Goal: Information Seeking & Learning: Learn about a topic

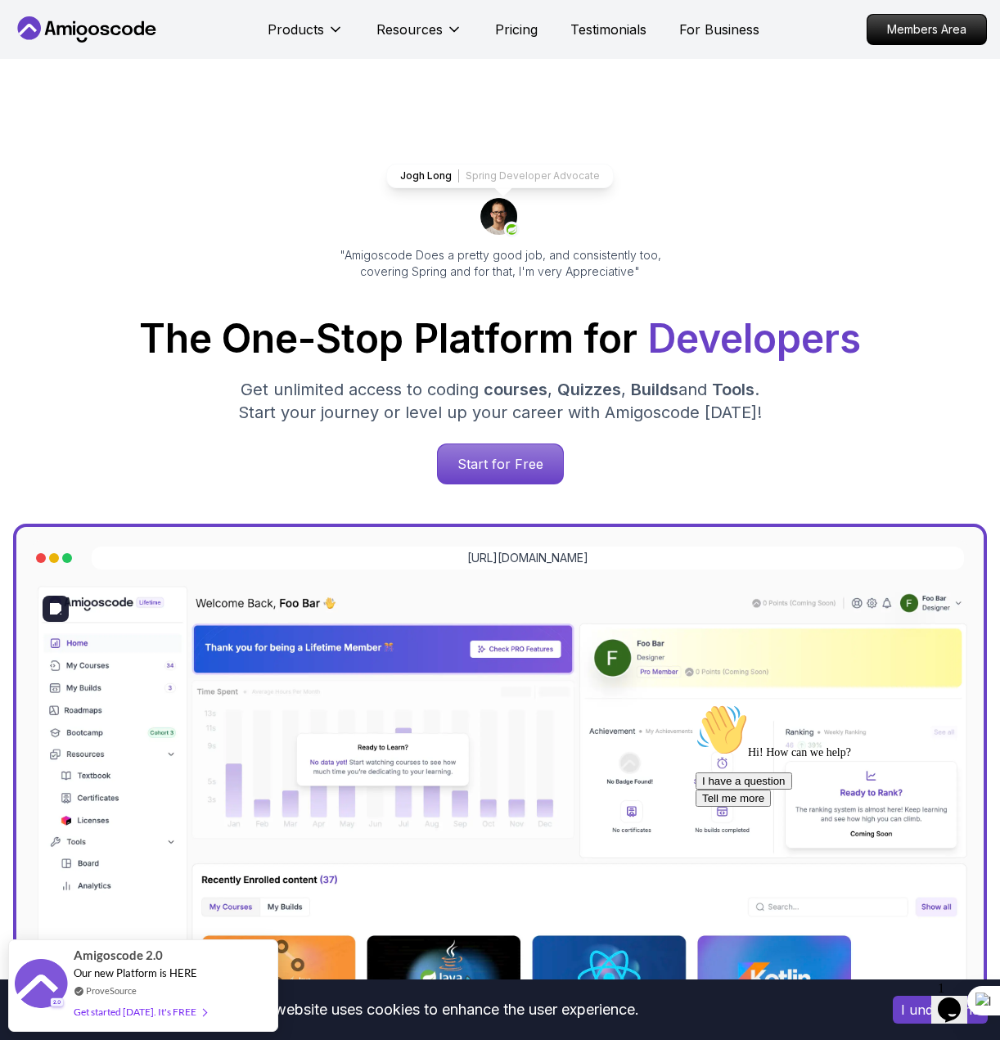
click at [944, 995] on button "Opens Chat This icon Opens the chat window." at bounding box center [949, 1009] width 36 height 28
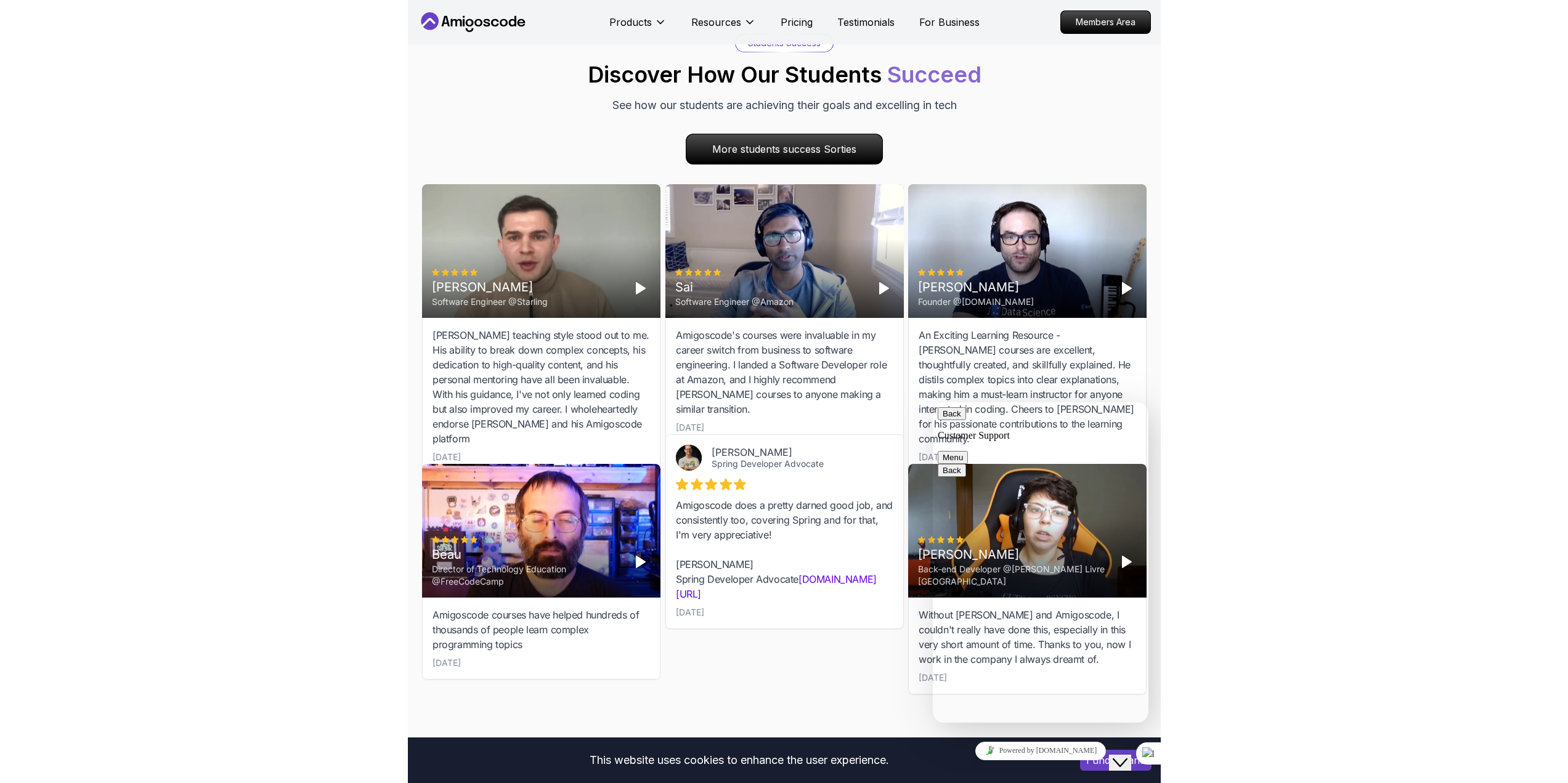
scroll to position [3561, 0]
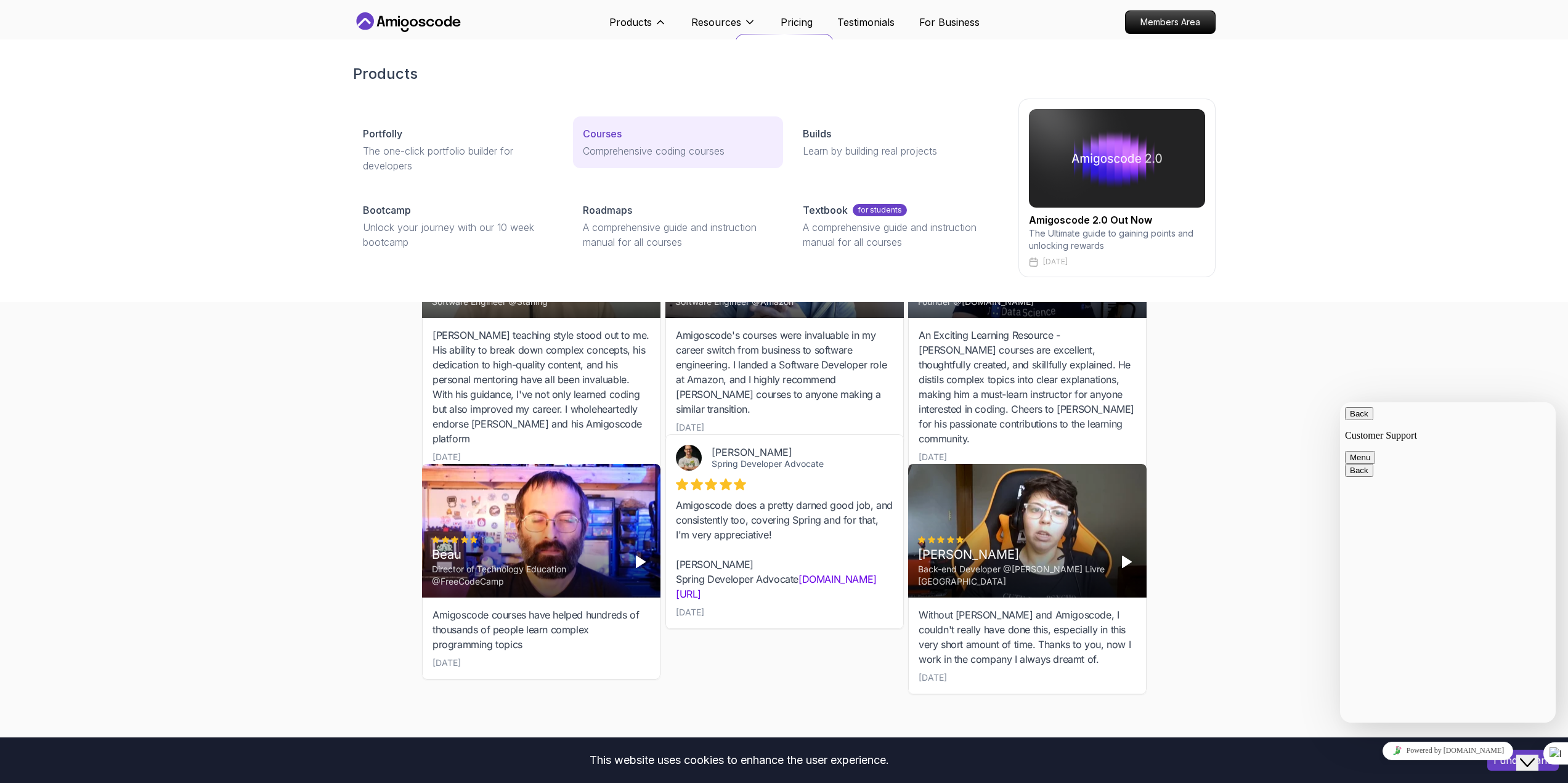
click at [610, 137] on p "Courses" at bounding box center [602, 134] width 39 height 15
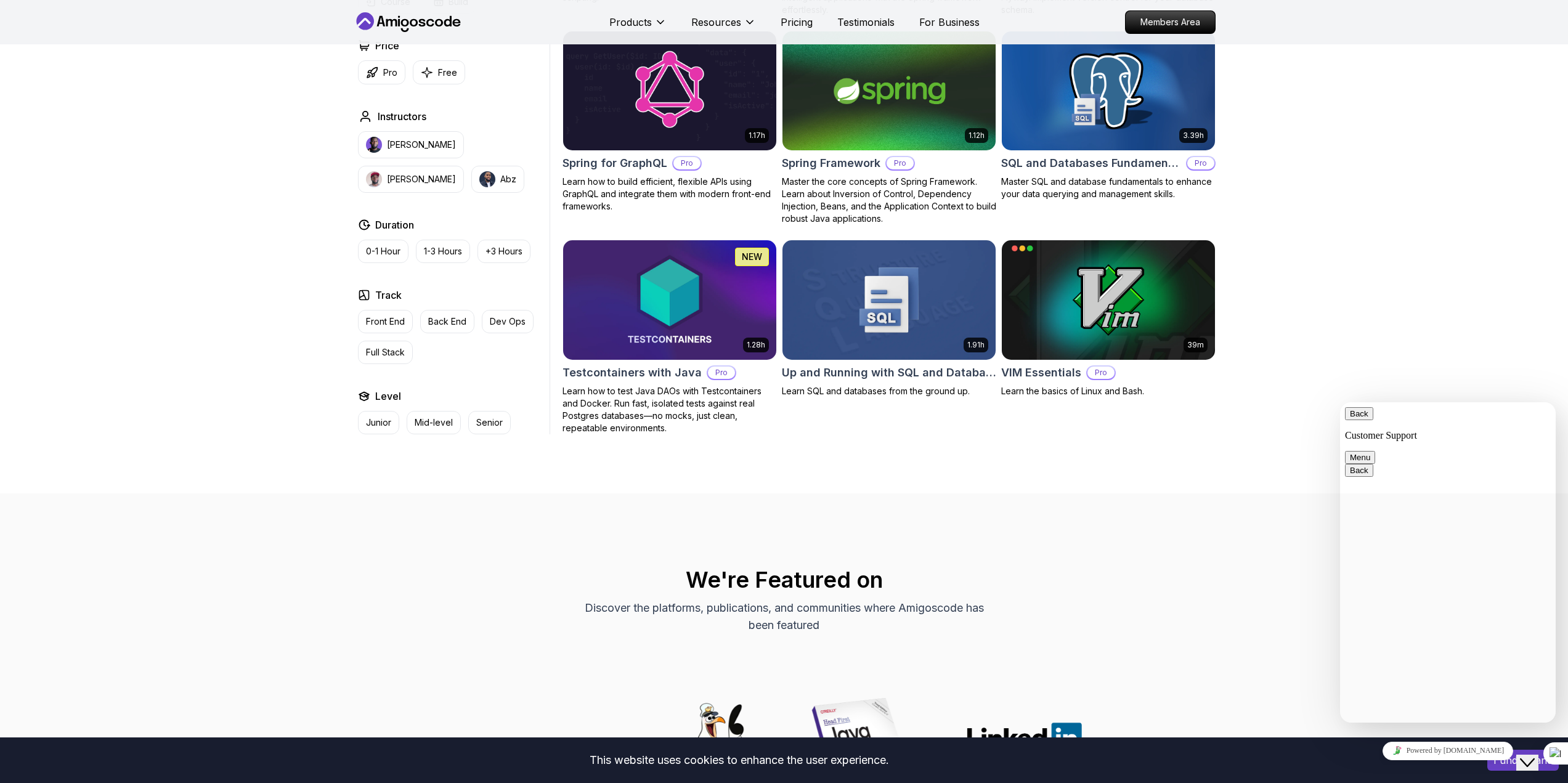
scroll to position [3079, 0]
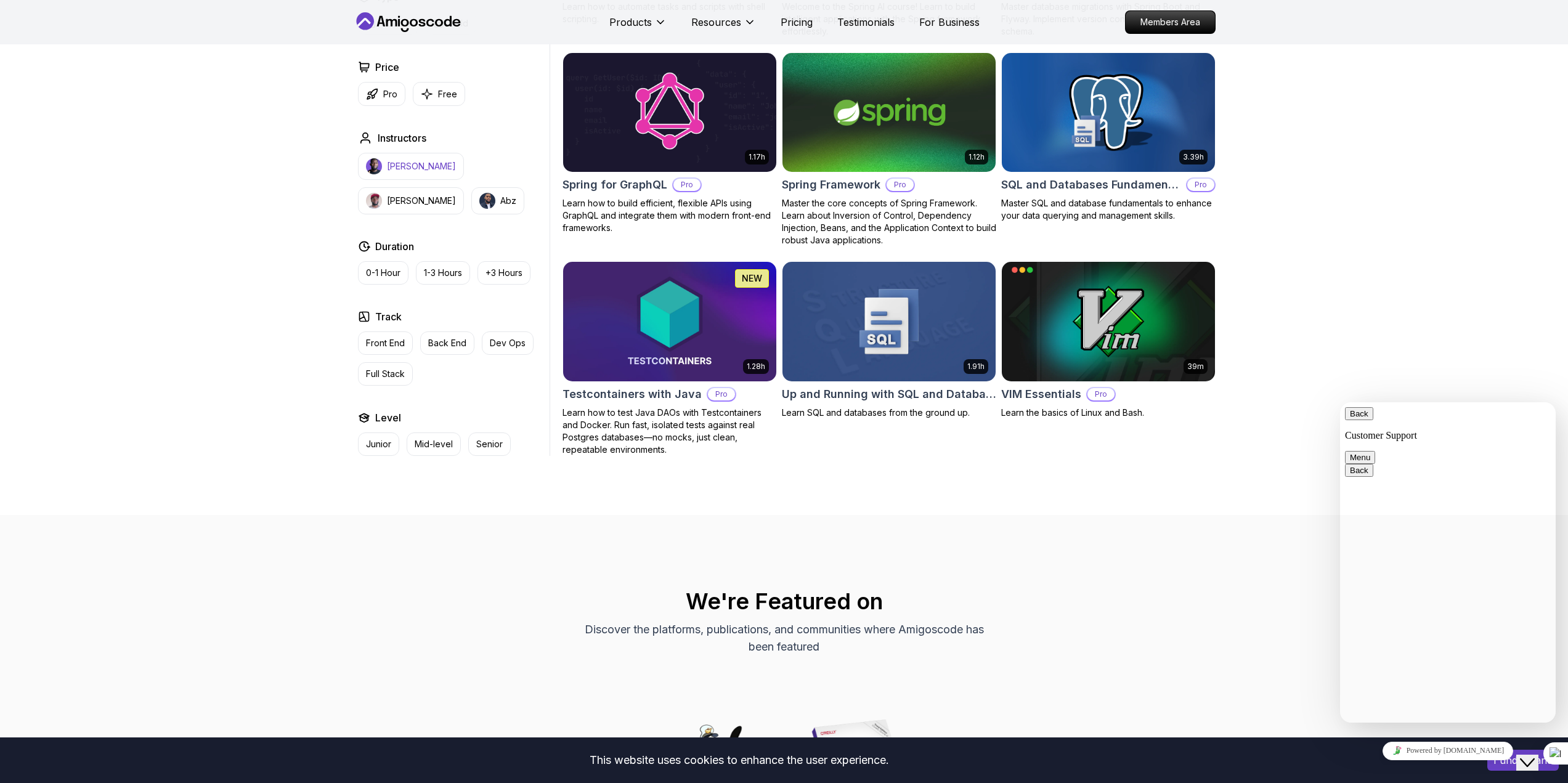
click at [419, 160] on p "[PERSON_NAME]" at bounding box center [422, 166] width 69 height 12
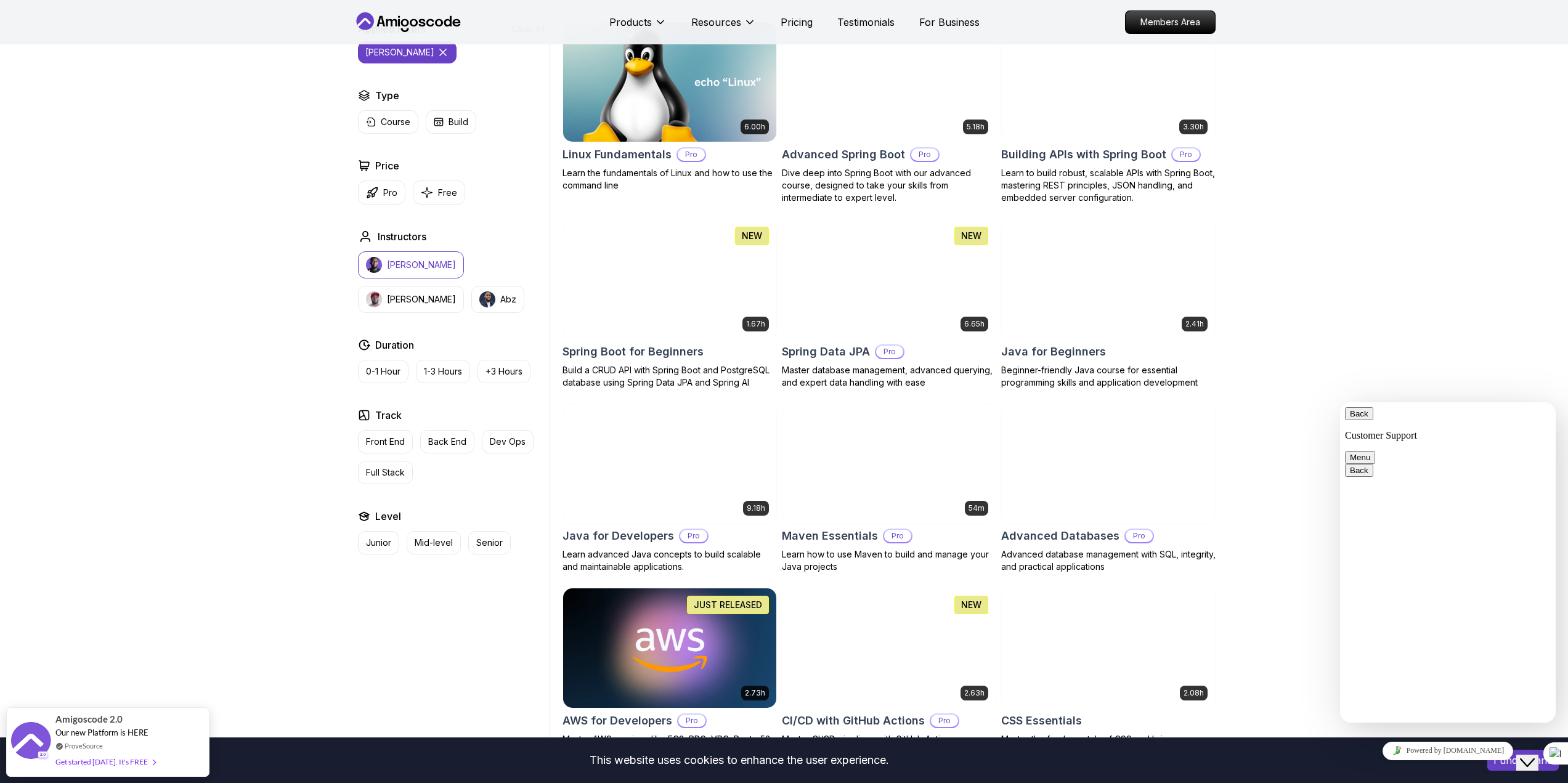
scroll to position [370, 0]
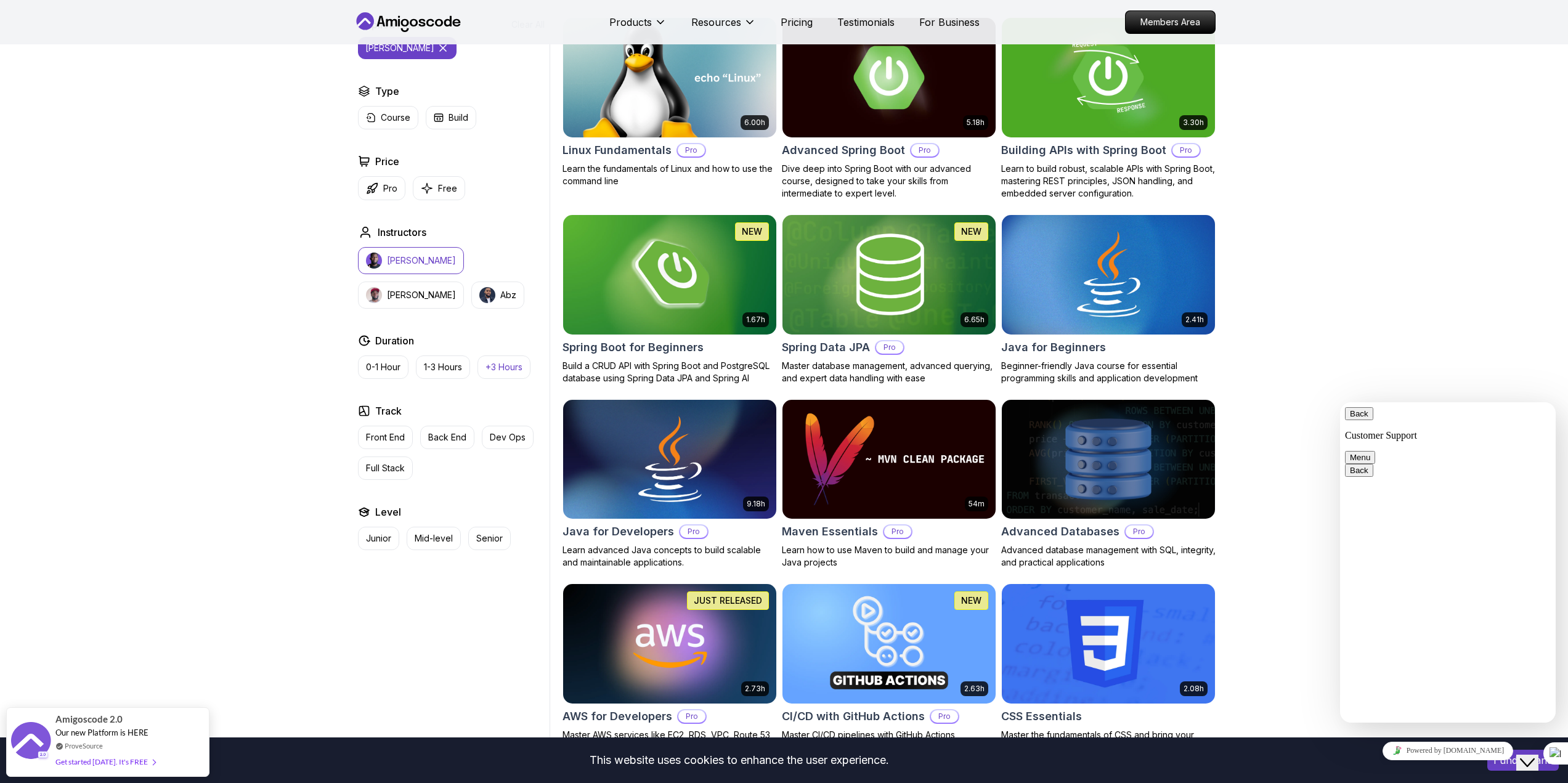
click at [496, 370] on p "+3 Hours" at bounding box center [504, 367] width 37 height 12
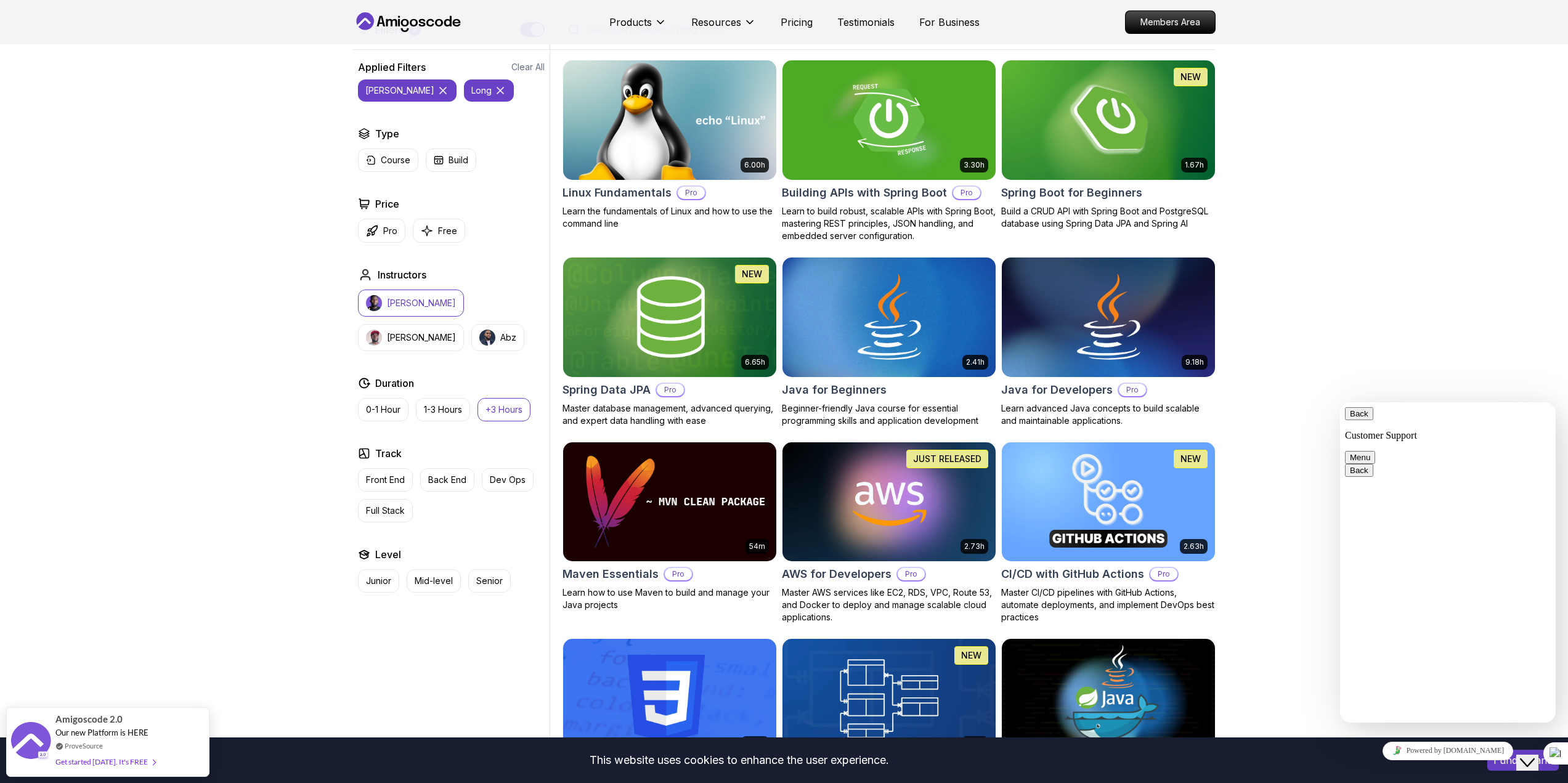
scroll to position [246, 0]
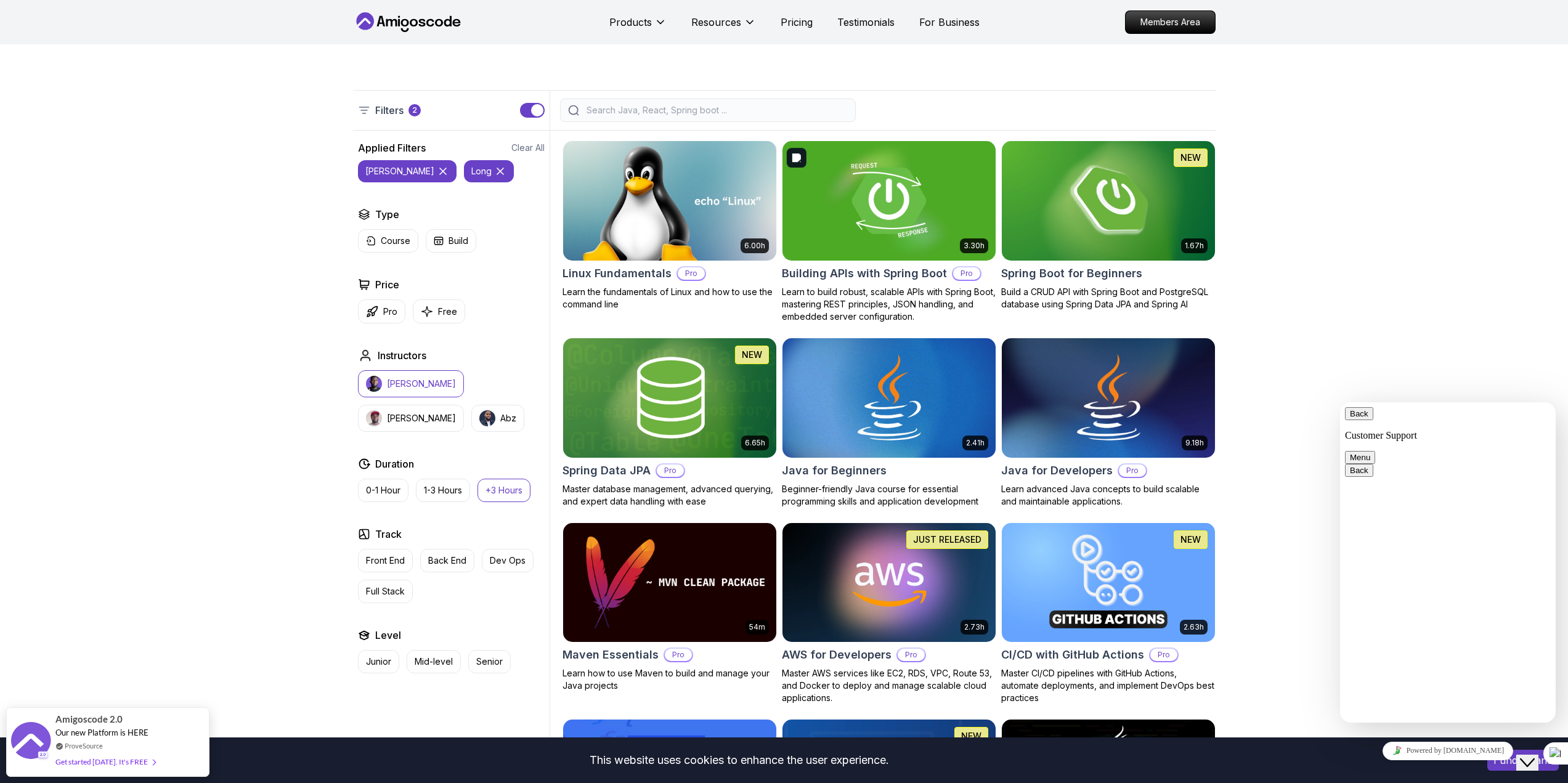
click at [752, 212] on img at bounding box center [888, 200] width 224 height 125
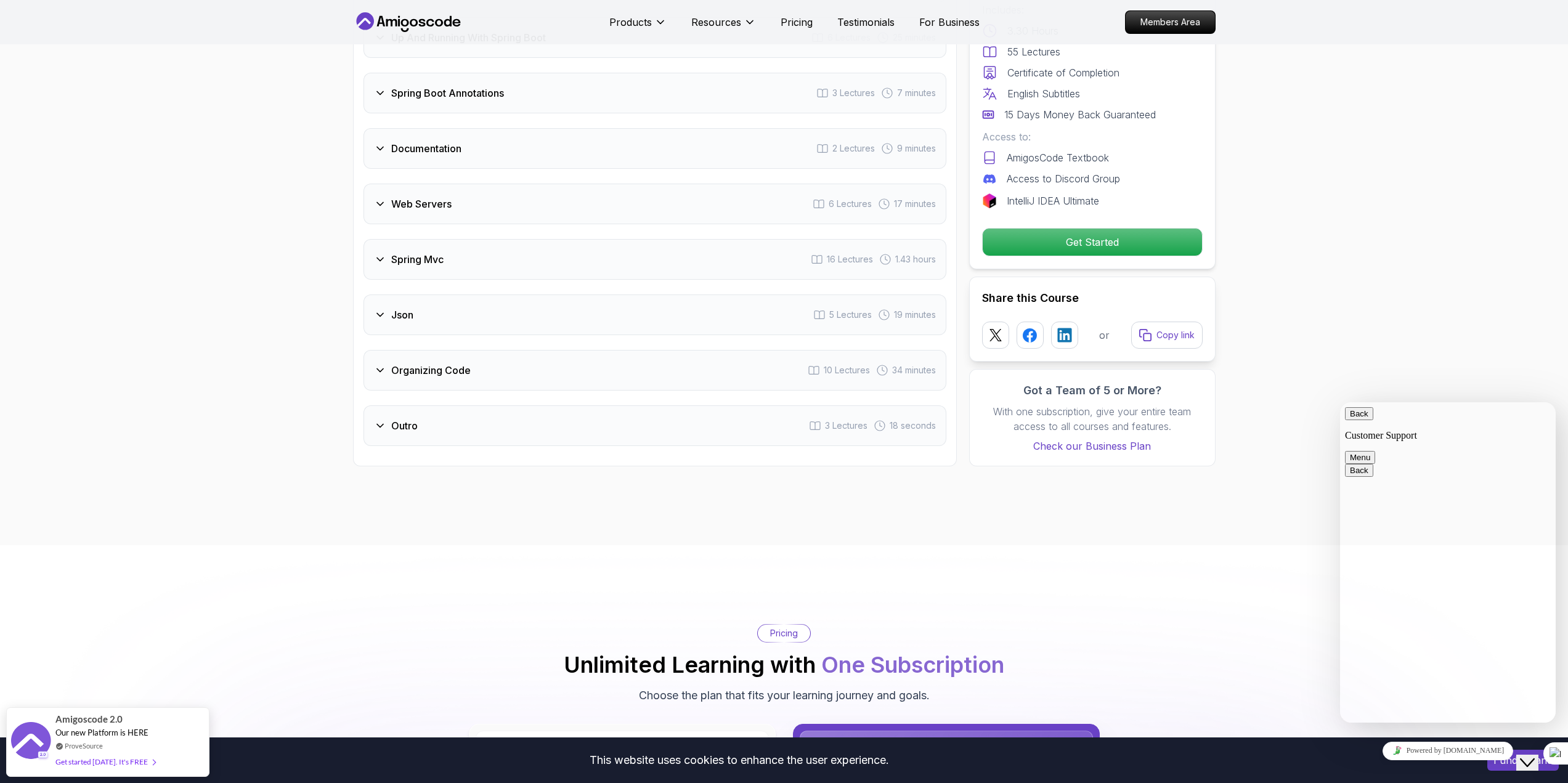
scroll to position [1909, 0]
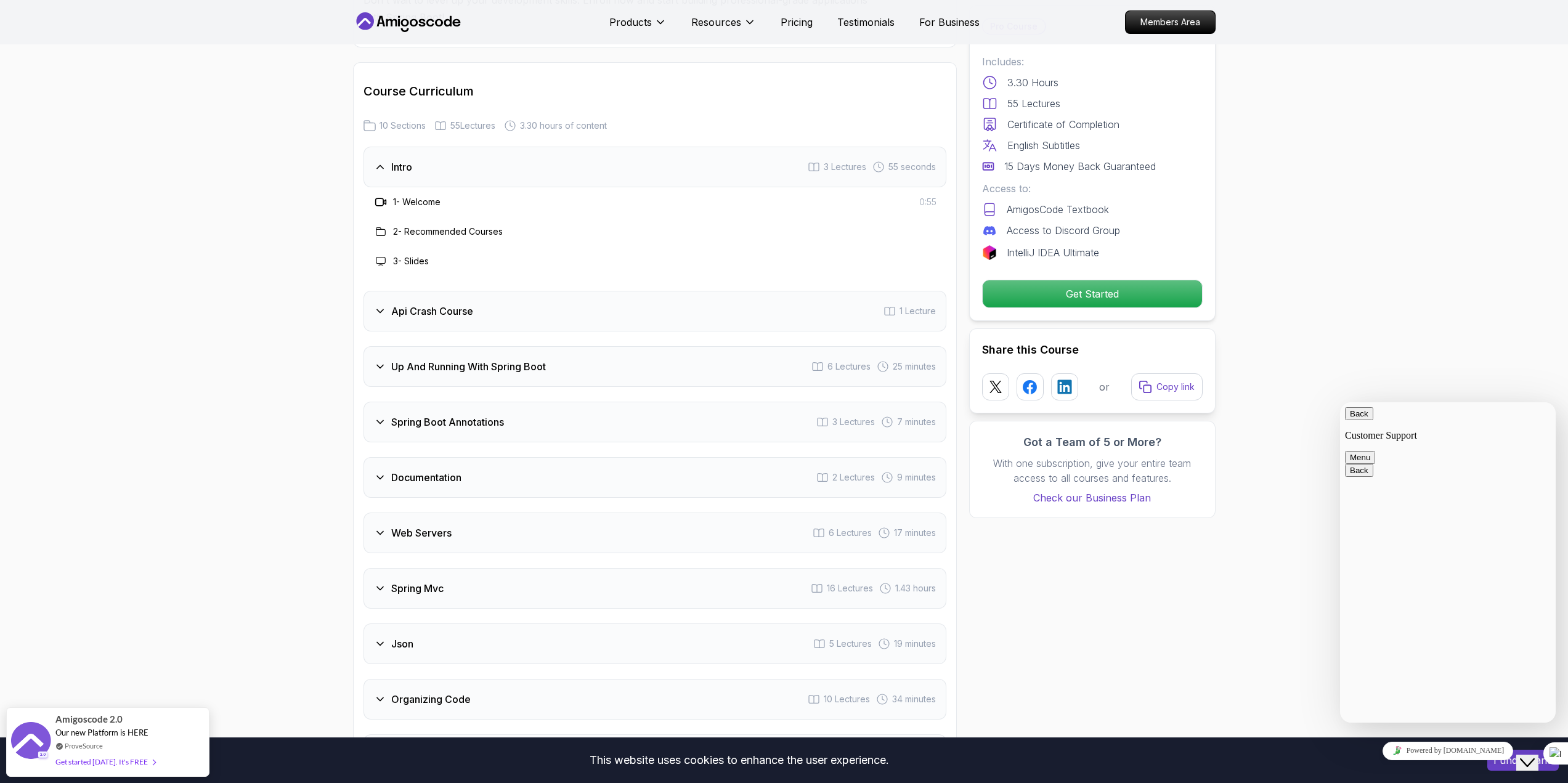
click at [381, 305] on icon at bounding box center [380, 311] width 12 height 12
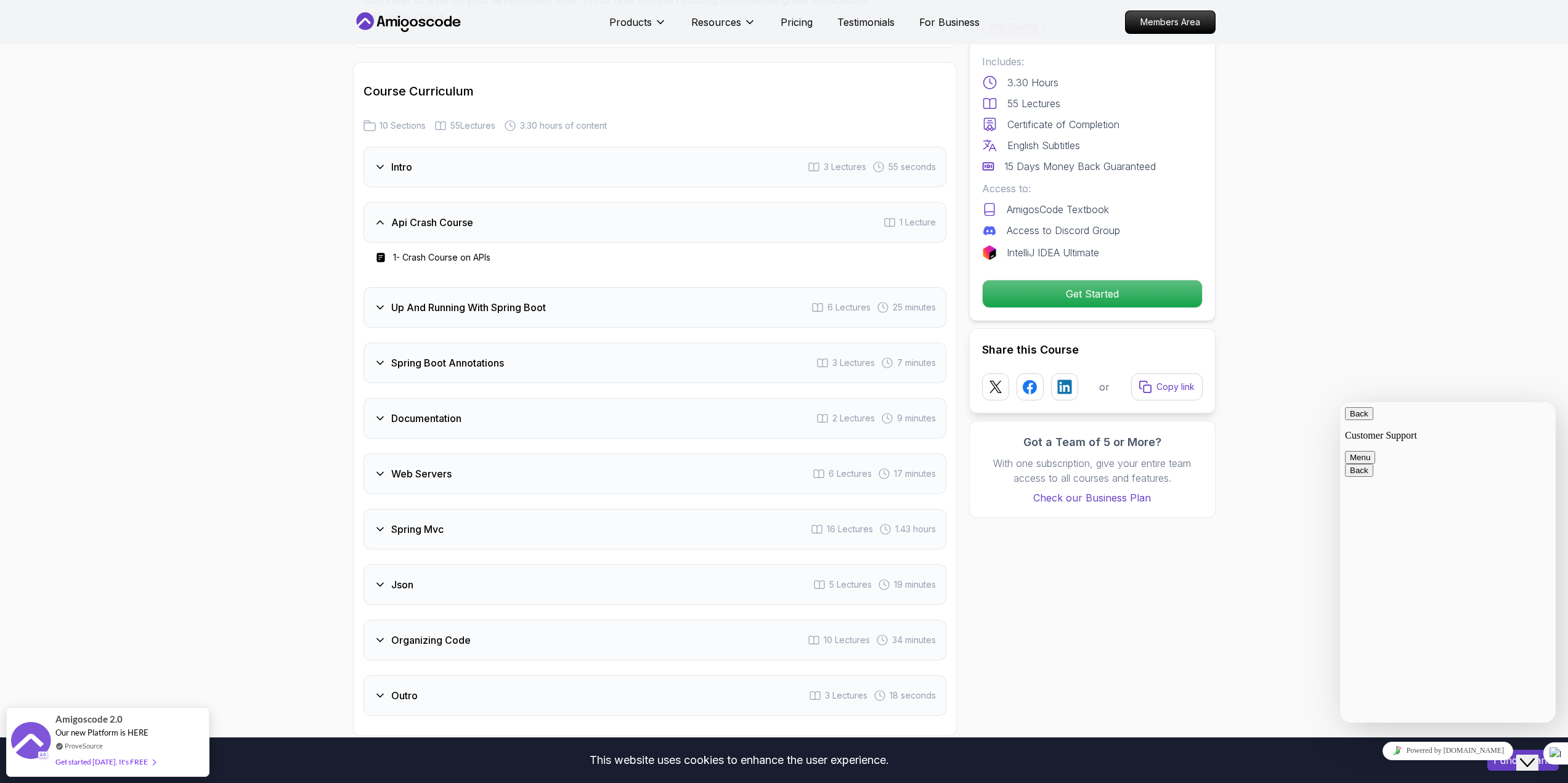
click at [374, 301] on icon at bounding box center [380, 307] width 12 height 12
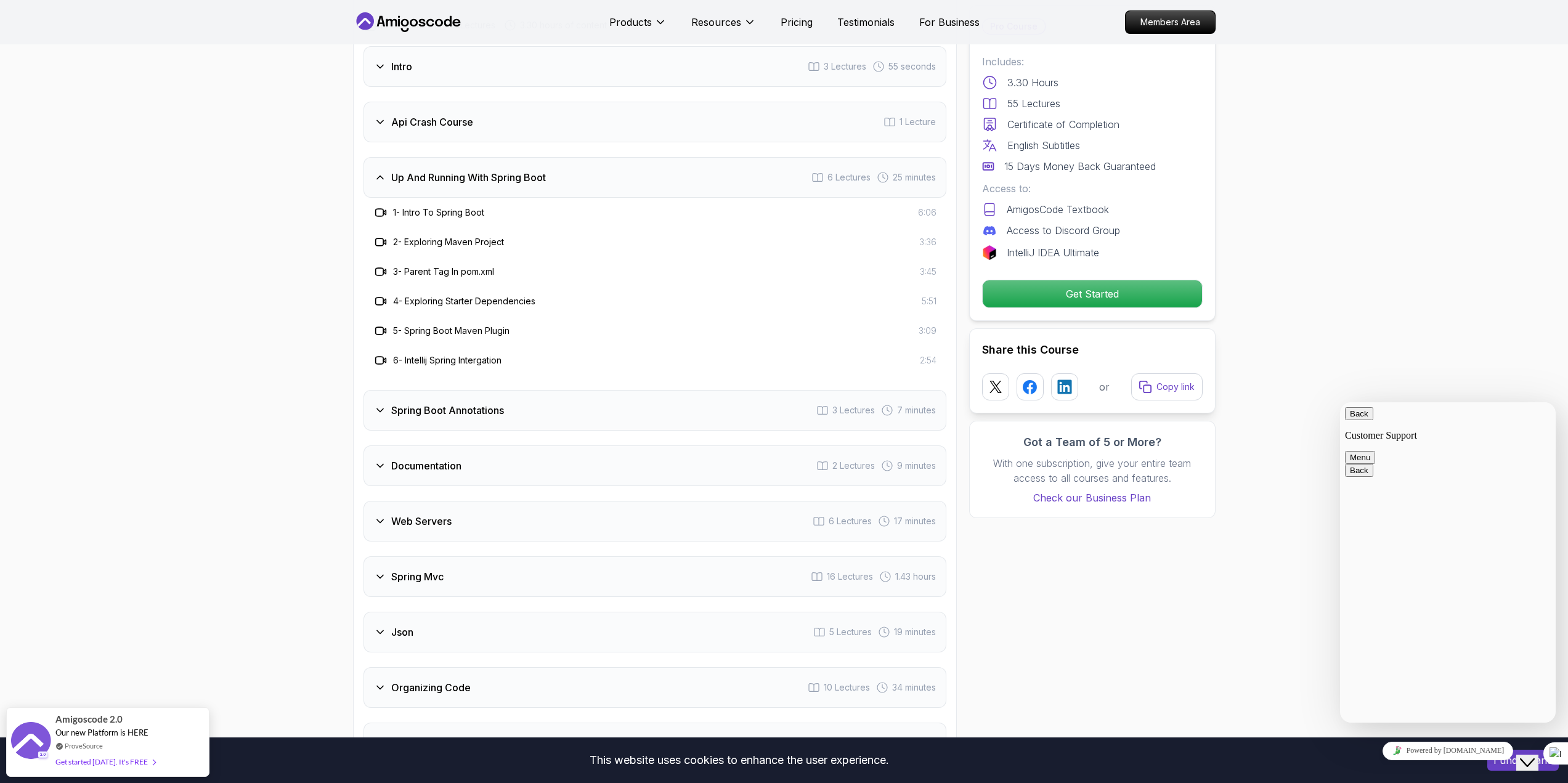
scroll to position [2278, 0]
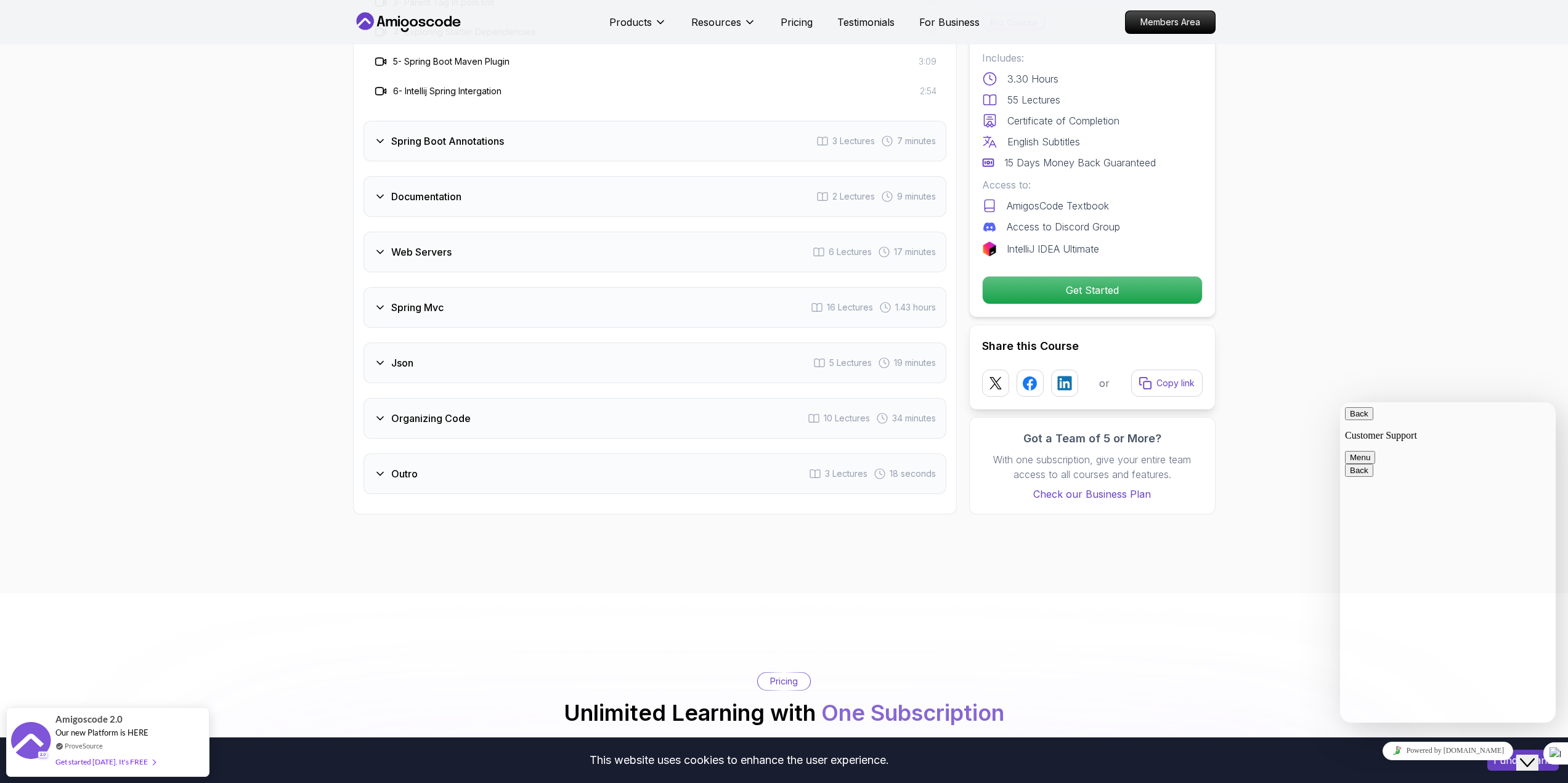
click at [380, 245] on icon at bounding box center [380, 251] width 12 height 12
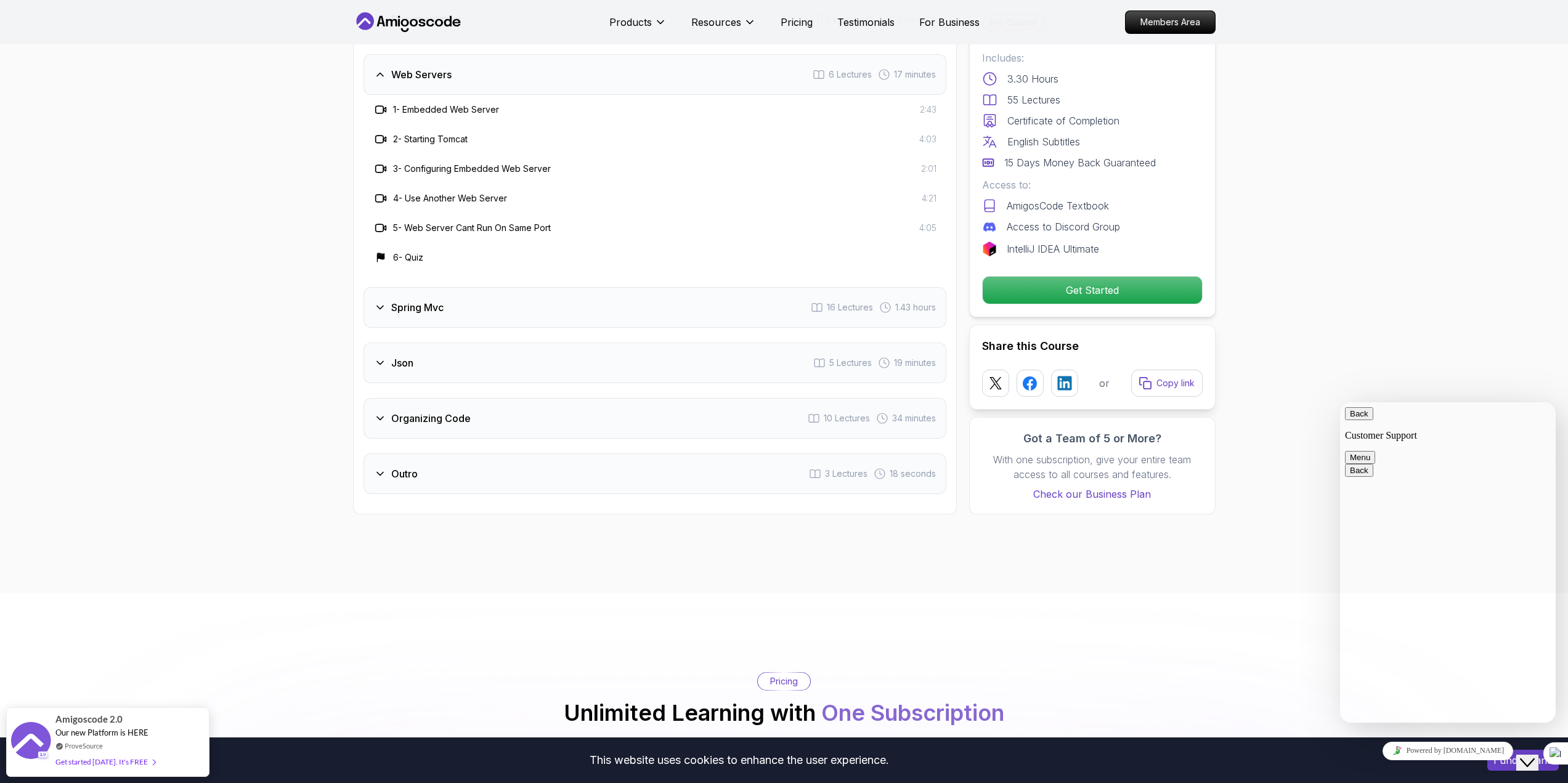
click at [371, 294] on div "Spring Mvc 16 Lectures 1.43 hours" at bounding box center [655, 307] width 583 height 41
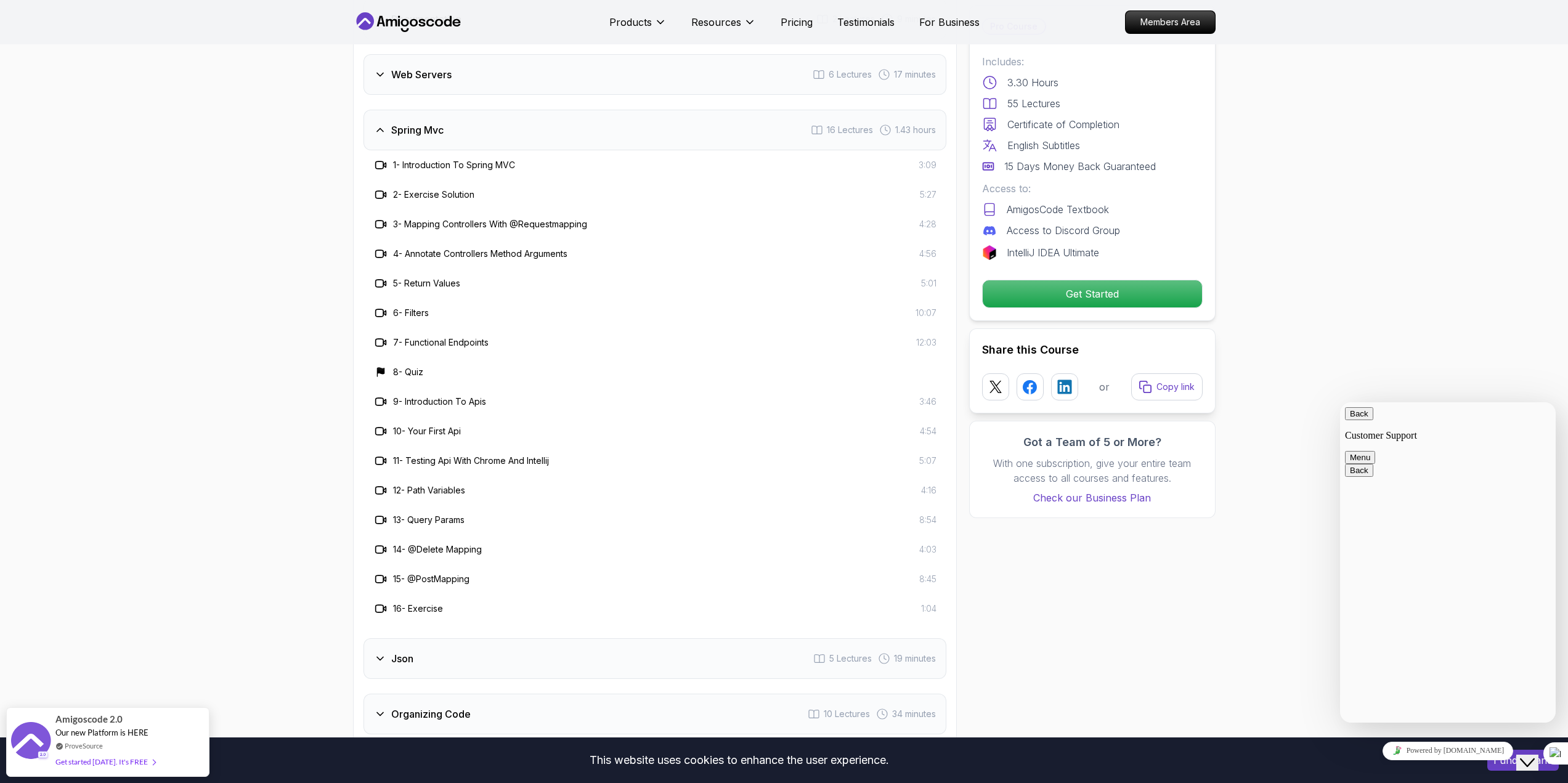
scroll to position [2771, 0]
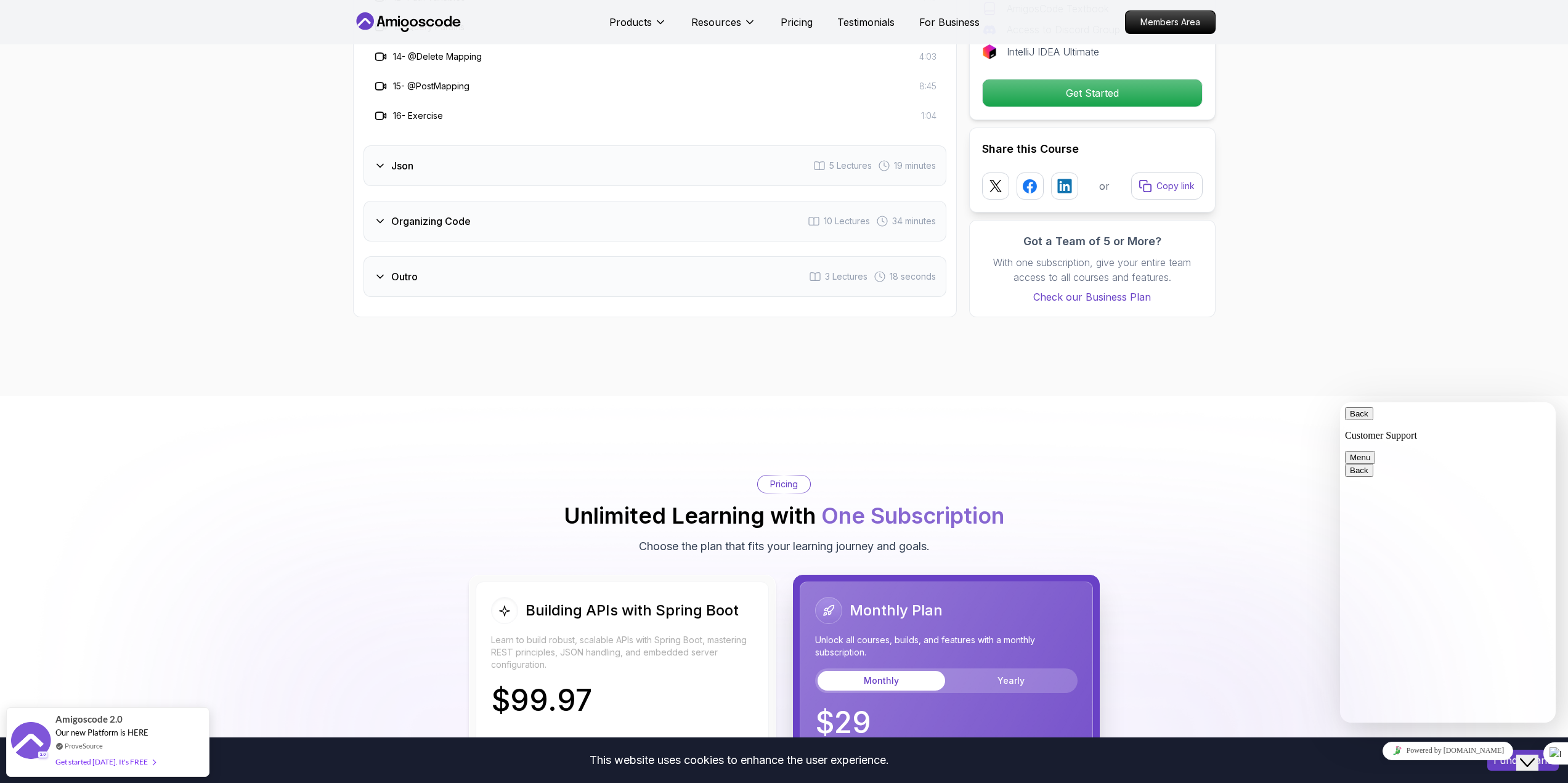
click at [374, 160] on icon at bounding box center [380, 166] width 12 height 12
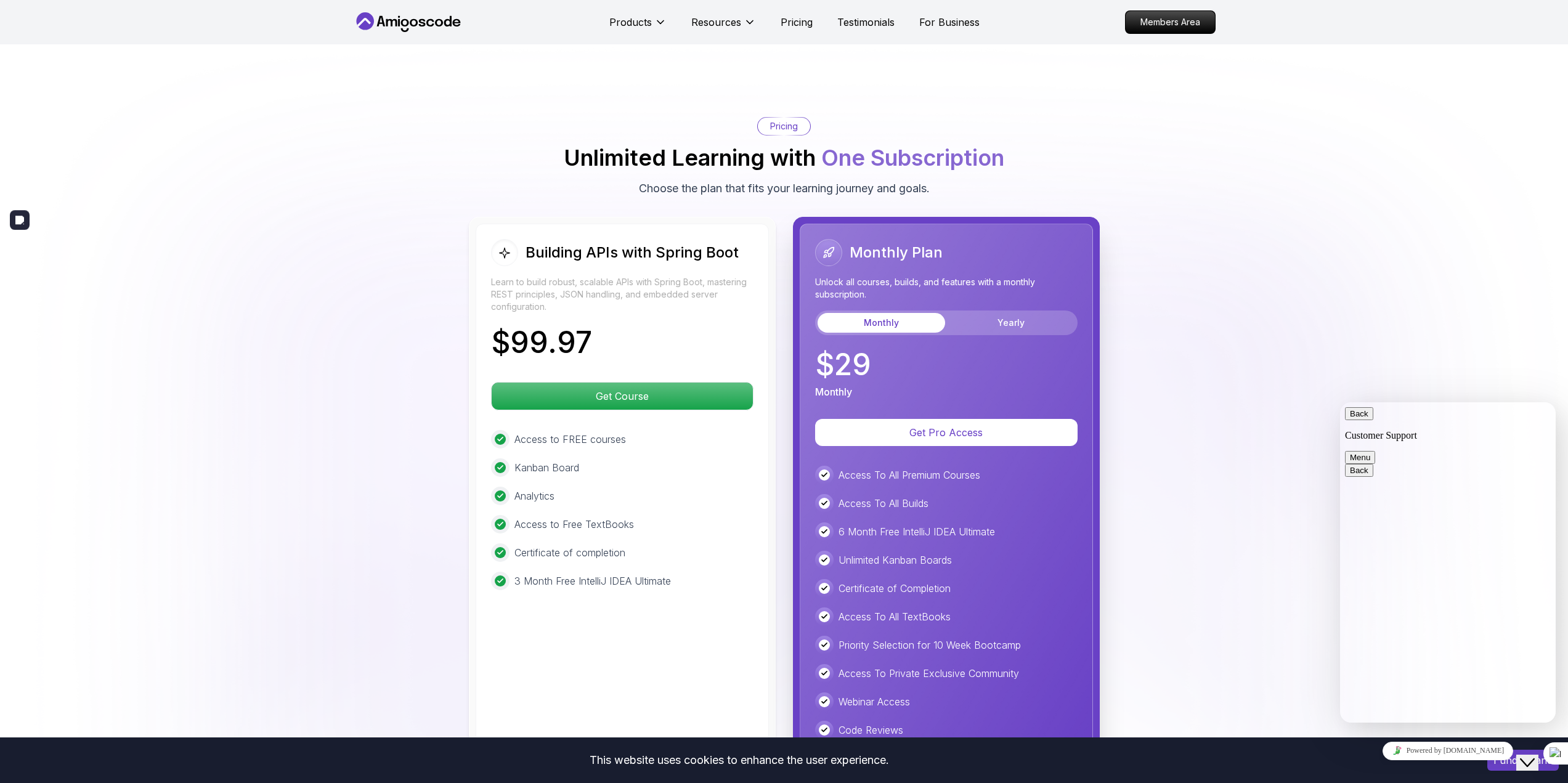
scroll to position [2833, 0]
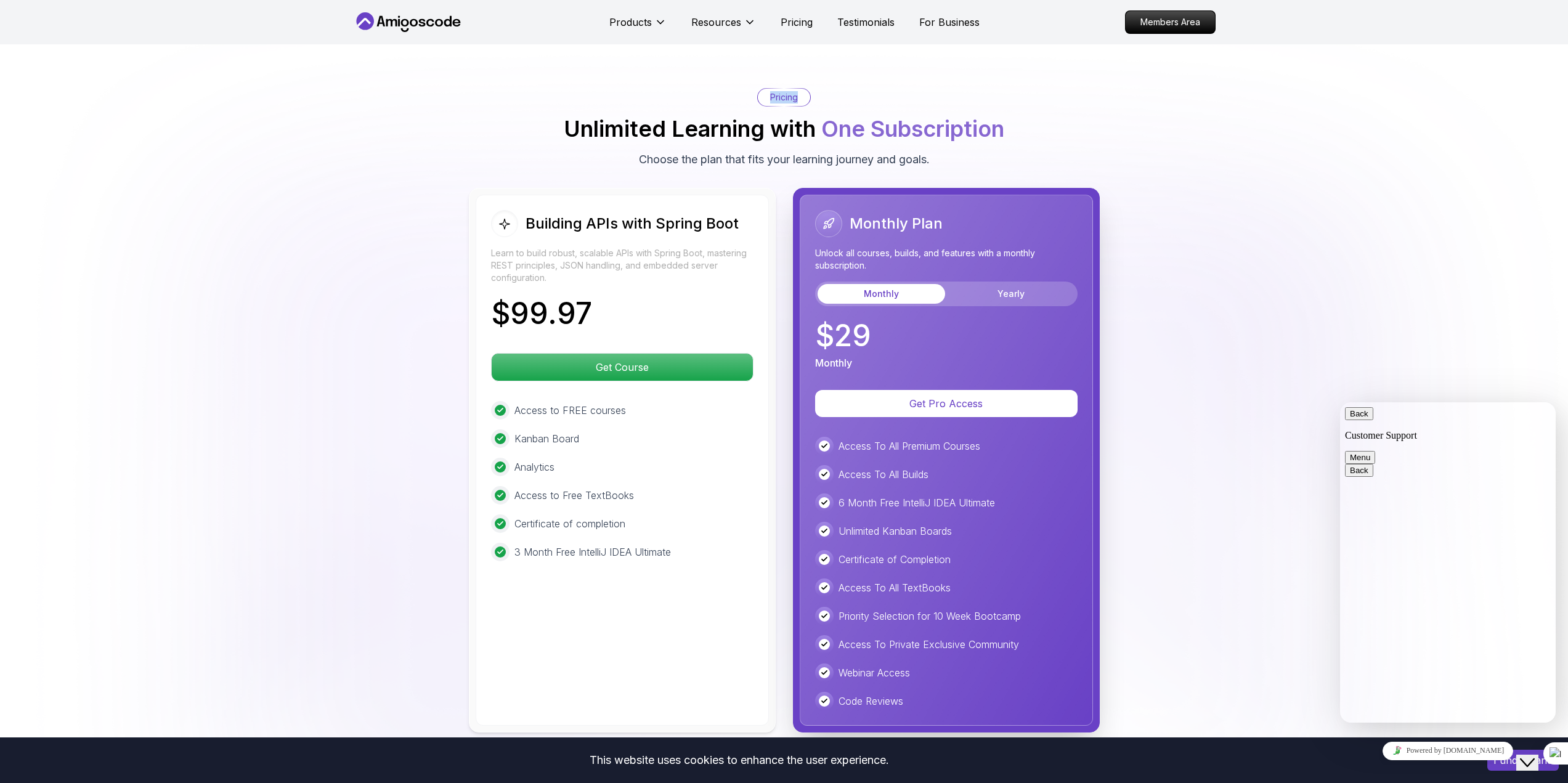
drag, startPoint x: 798, startPoint y: 84, endPoint x: 818, endPoint y: 59, distance: 32.0
click at [752, 88] on div "Pricing Unlimited Learning with One Subscription Choose the plan that fits your…" at bounding box center [784, 410] width 862 height 644
drag, startPoint x: 822, startPoint y: 110, endPoint x: 896, endPoint y: 96, distance: 75.3
click at [752, 117] on h2 "Unlimited Learning with One Subscription" at bounding box center [783, 129] width 441 height 25
drag, startPoint x: 978, startPoint y: 135, endPoint x: 893, endPoint y: 159, distance: 88.3
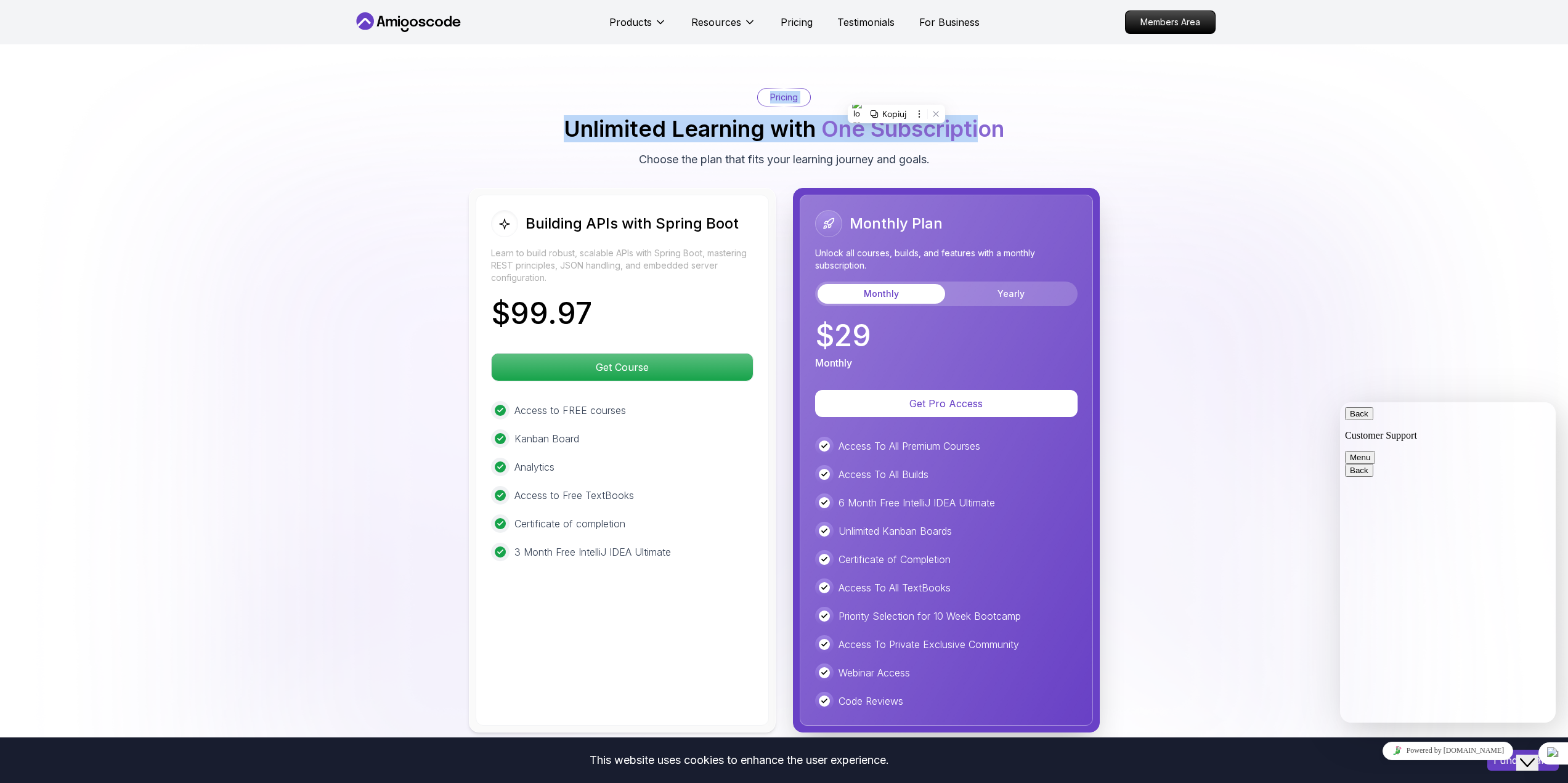
click at [752, 155] on div "Pricing Unlimited Learning with One Subscription Choose the plan that fits your…" at bounding box center [784, 410] width 862 height 644
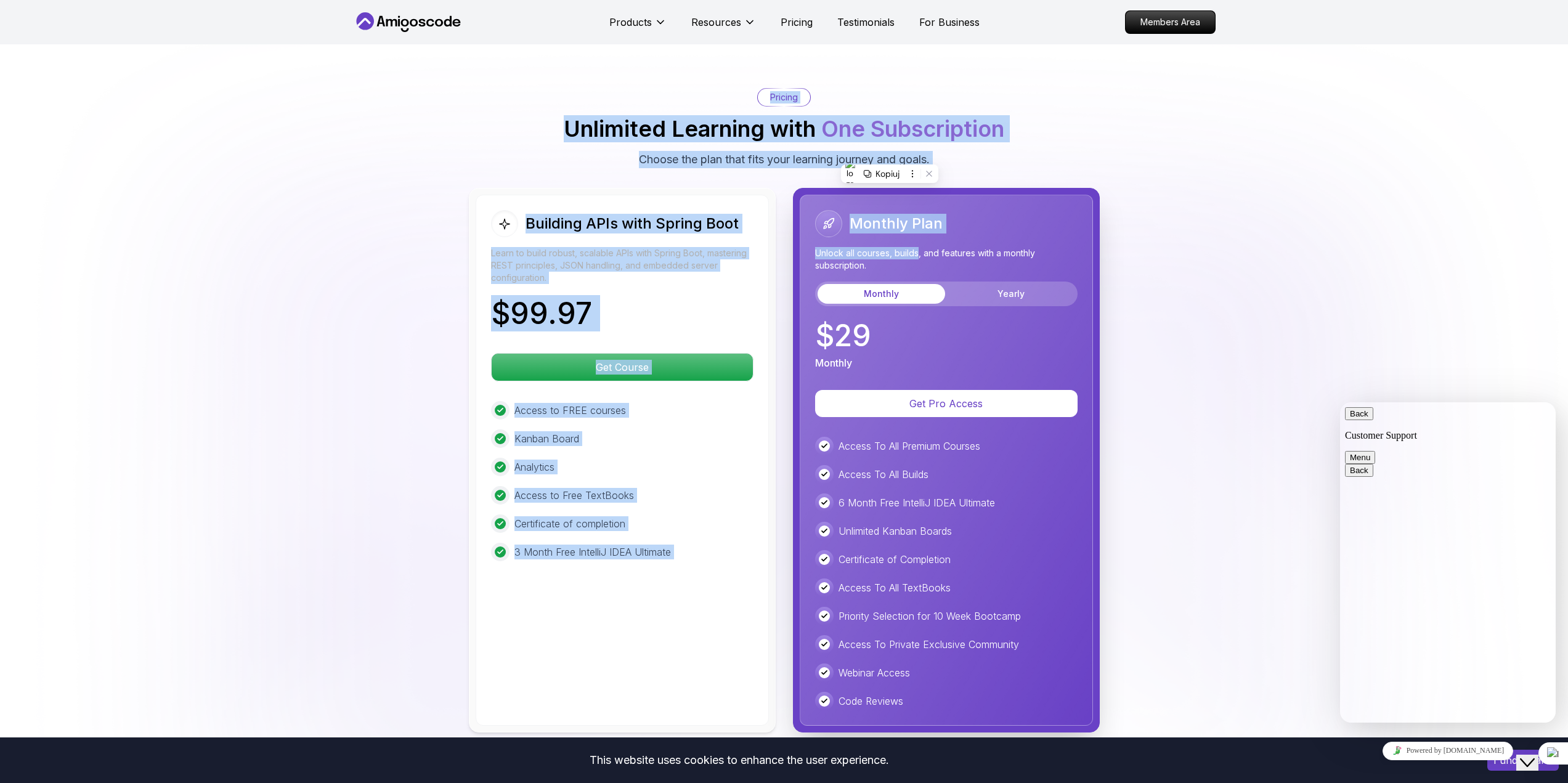
drag, startPoint x: 926, startPoint y: 204, endPoint x: 978, endPoint y: 154, distance: 72.1
click at [752, 154] on div "Pricing Unlimited Learning with One Subscription Choose the plan that fits your…" at bounding box center [784, 410] width 862 height 644
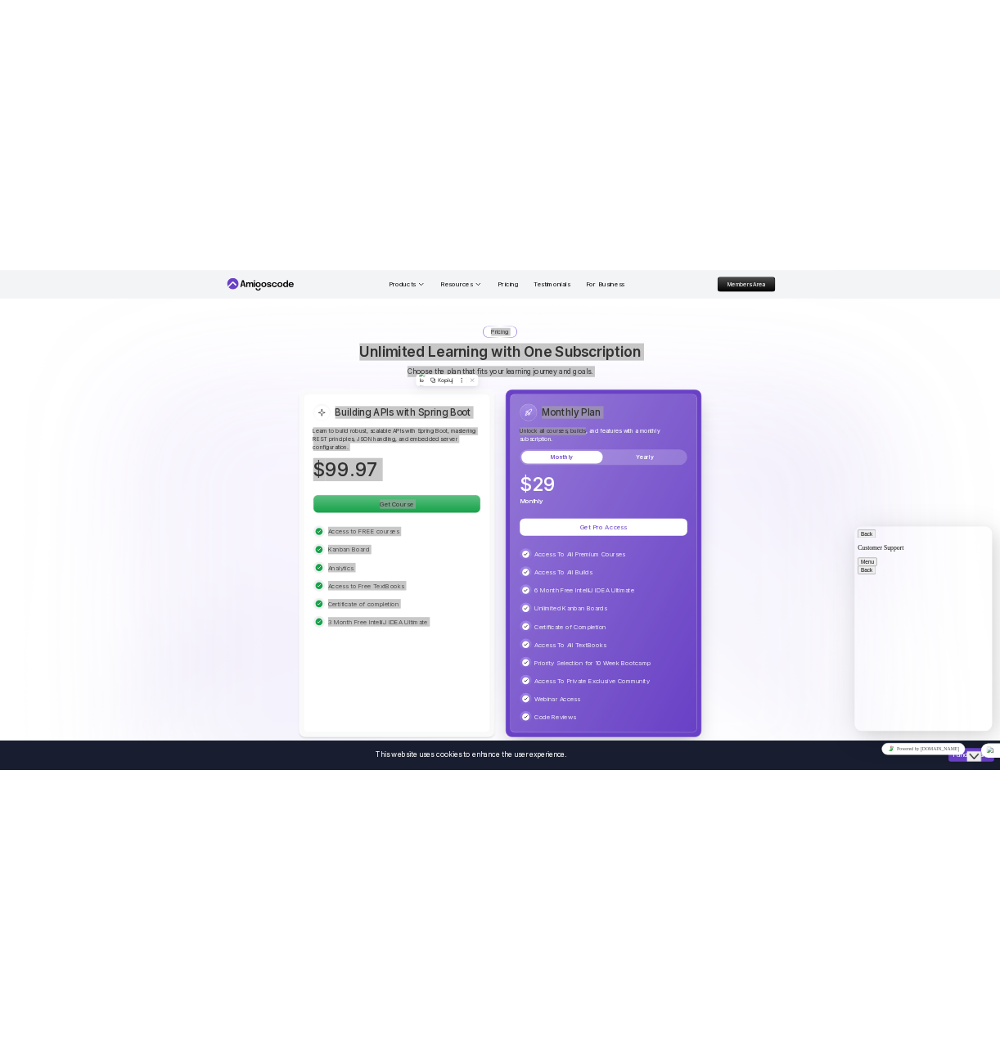
scroll to position [3916, 0]
